Goal: Task Accomplishment & Management: Manage account settings

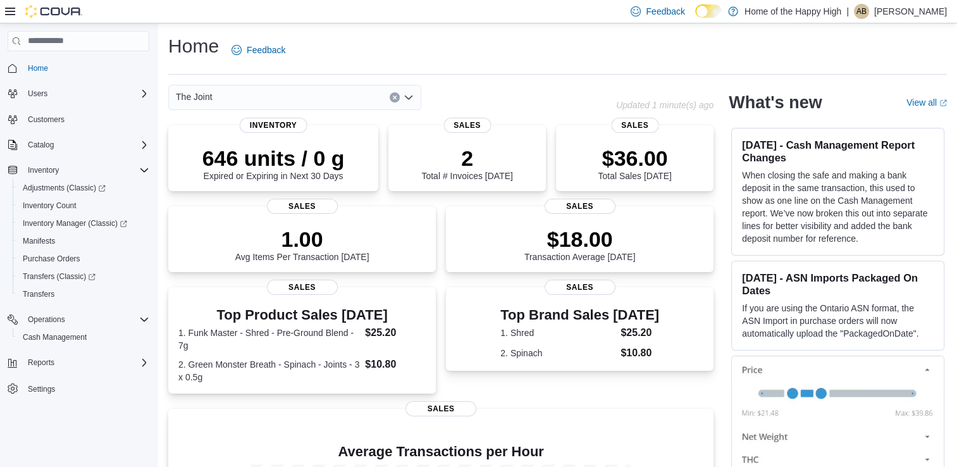
click at [869, 14] on div "AB" at bounding box center [861, 11] width 15 height 15
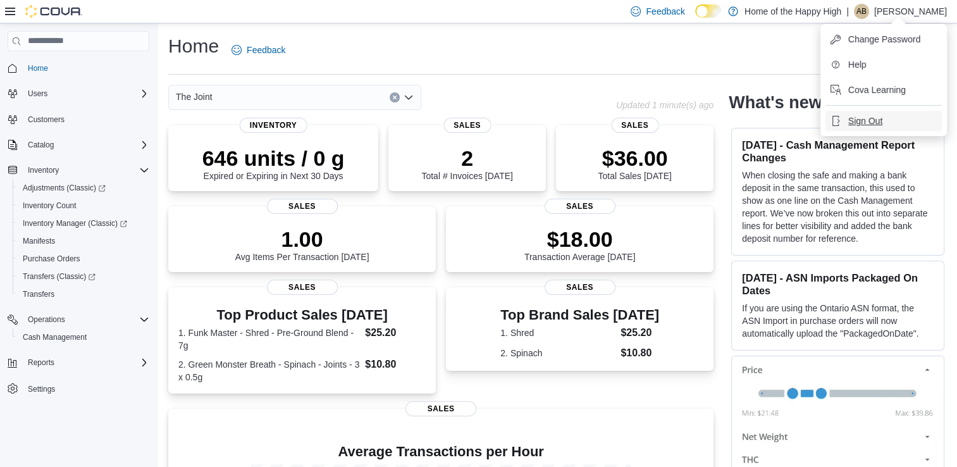
click at [856, 119] on span "Sign Out" at bounding box center [865, 121] width 34 height 13
